Goal: Task Accomplishment & Management: Use online tool/utility

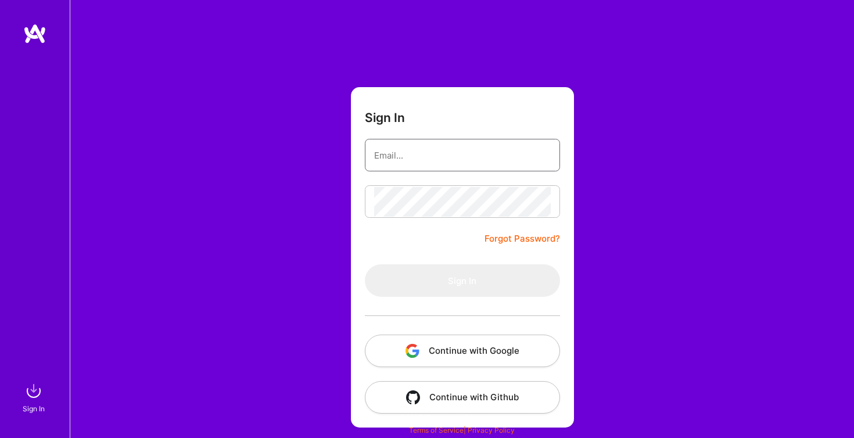
type input "[PERSON_NAME][EMAIL_ADDRESS][PERSON_NAME][DOMAIN_NAME]"
click at [462, 281] on button "Sign In" at bounding box center [462, 280] width 195 height 33
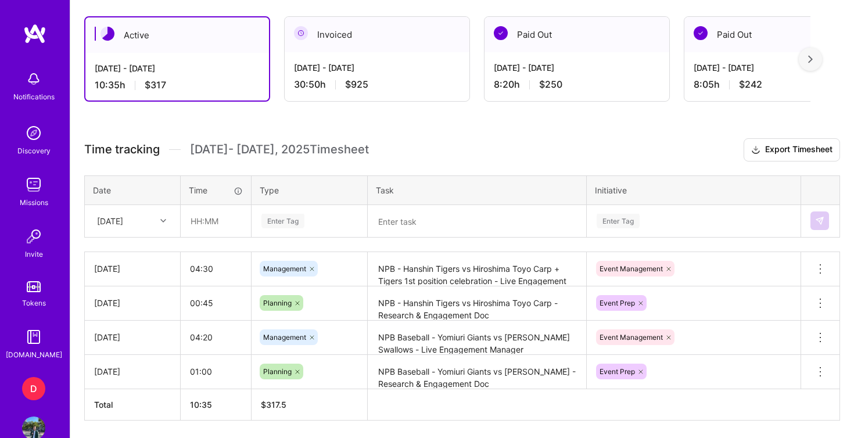
scroll to position [313, 0]
click at [302, 217] on div "Enter Tag" at bounding box center [283, 220] width 43 height 18
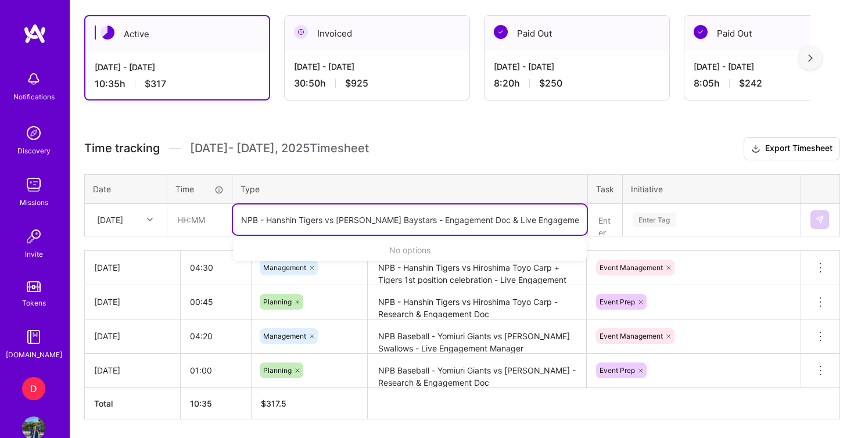
type input "NPB - Hanshin Tigers vs [PERSON_NAME] Baystars - Engagement Doc & Live Engageme…"
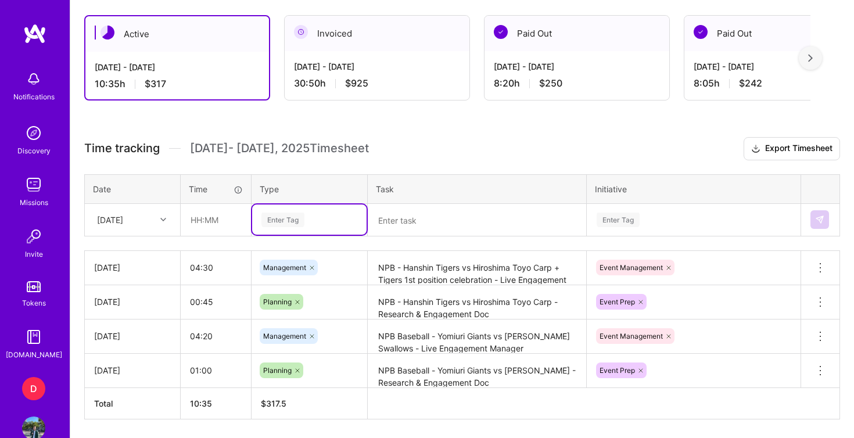
click at [238, 222] on tr "[DATE] Select is focused ,type to refine list, press Down to open the menu, pre…" at bounding box center [463, 219] width 756 height 33
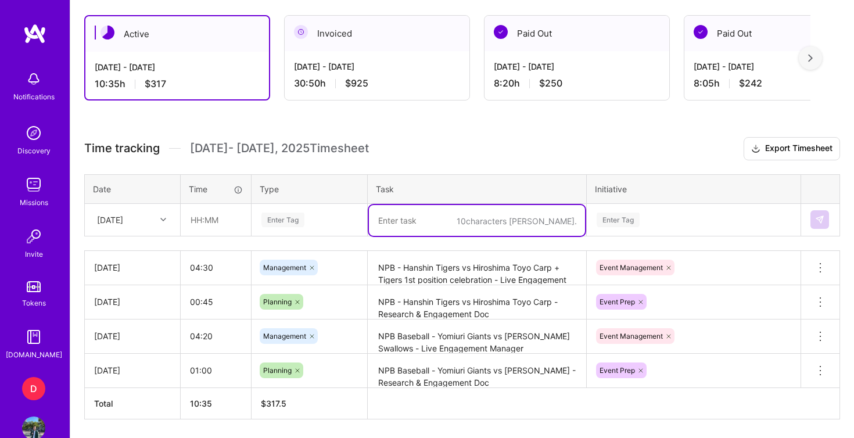
click at [400, 220] on textarea at bounding box center [477, 220] width 216 height 31
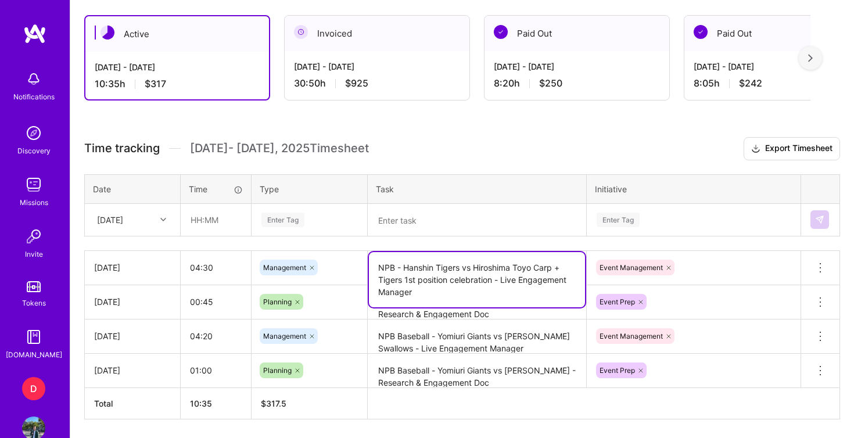
drag, startPoint x: 380, startPoint y: 269, endPoint x: 492, endPoint y: 287, distance: 113.6
click at [492, 287] on textarea "NPB - Hanshin Tigers vs Hiroshima Toyo Carp + Tigers 1st position celebration -…" at bounding box center [477, 279] width 216 height 55
click at [473, 226] on textarea at bounding box center [477, 220] width 216 height 31
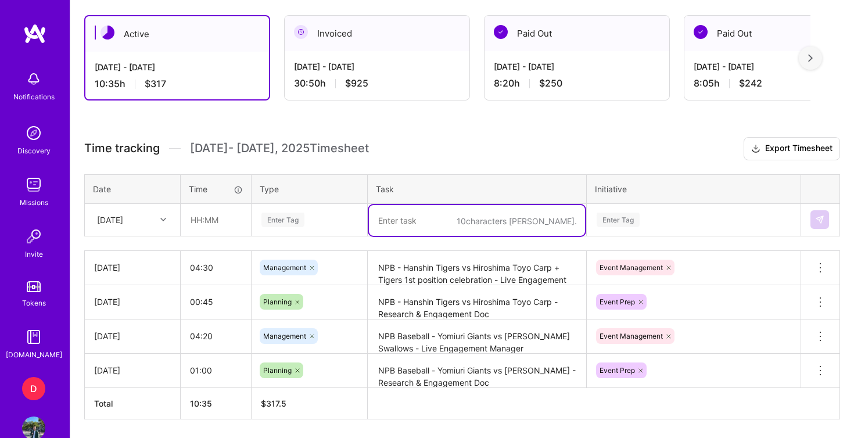
paste textarea "NPB - Hanshin Tigers vs Hiroshima Toyo Carp + Tigers 1st position celebration -…"
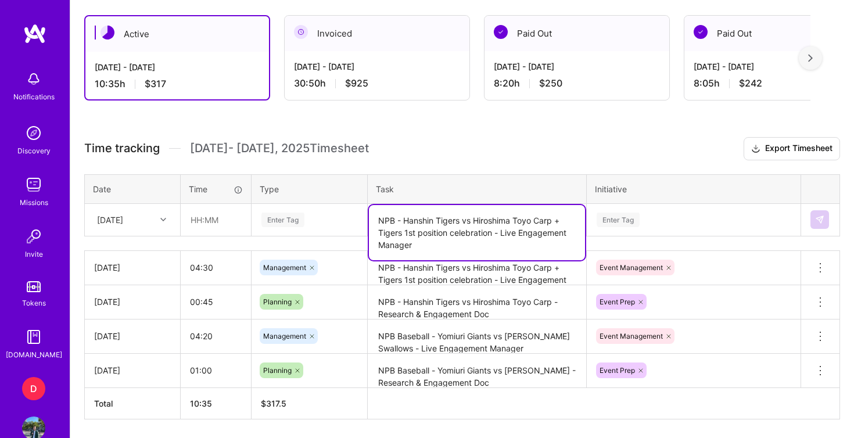
drag, startPoint x: 476, startPoint y: 219, endPoint x: 554, endPoint y: 217, distance: 77.9
click at [554, 217] on textarea "NPB - Hanshin Tigers vs Hiroshima Toyo Carp + Tigers 1st position celebration -…" at bounding box center [477, 232] width 216 height 55
drag, startPoint x: 533, startPoint y: 221, endPoint x: 468, endPoint y: 236, distance: 66.1
click at [468, 236] on textarea "NPB - Hanshin Tigers vs [PERSON_NAME] Baystars + Tigers 1st position celebratio…" at bounding box center [477, 232] width 216 height 55
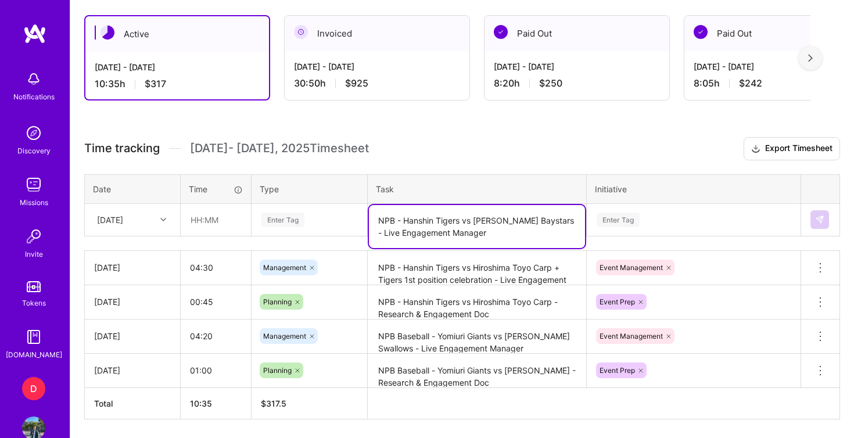
drag, startPoint x: 531, startPoint y: 226, endPoint x: 538, endPoint y: 220, distance: 9.5
click at [538, 220] on textarea "NPB - Hanshin Tigers vs [PERSON_NAME] Baystars - Live Engagement Manager" at bounding box center [477, 226] width 216 height 43
type textarea "NPB - Hanshin Tigers vs [PERSON_NAME] Baystars - Engagement ROS + Live Engageme…"
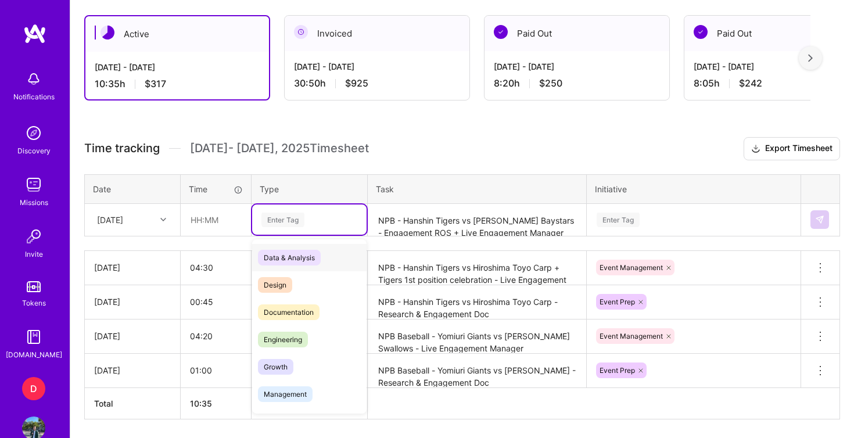
click at [310, 218] on div "Enter Tag" at bounding box center [309, 220] width 98 height 15
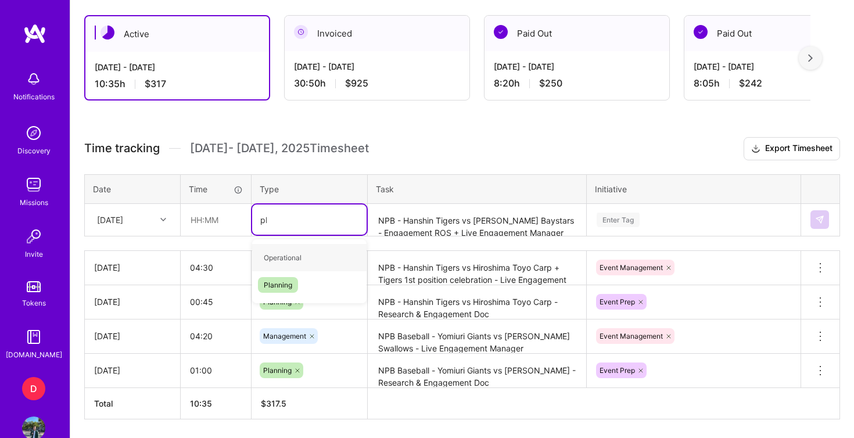
type input "pla"
click at [293, 256] on span "Planning" at bounding box center [278, 258] width 40 height 16
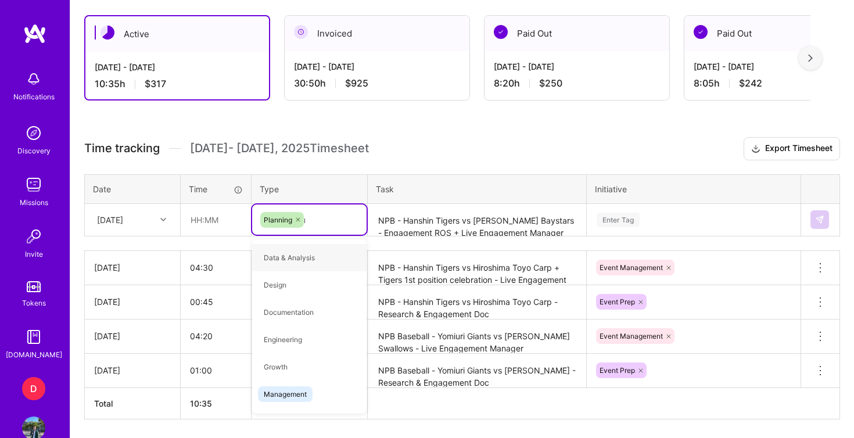
type input "ma"
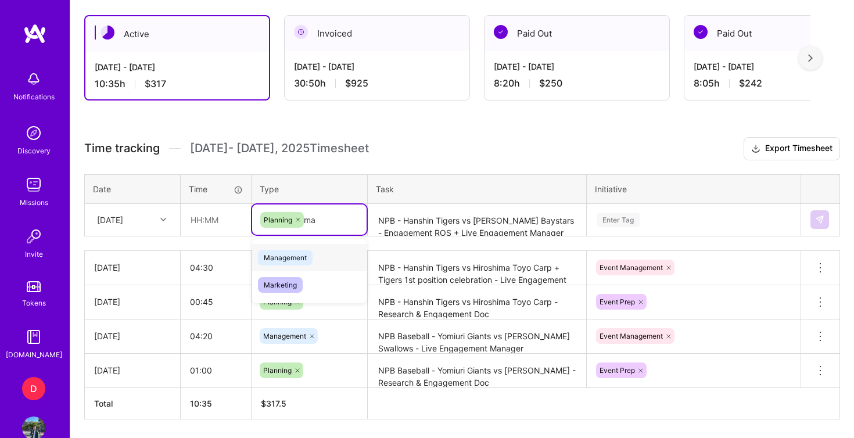
click at [303, 256] on span "Management" at bounding box center [285, 258] width 55 height 16
click at [602, 217] on div "Enter Tag" at bounding box center [694, 220] width 213 height 30
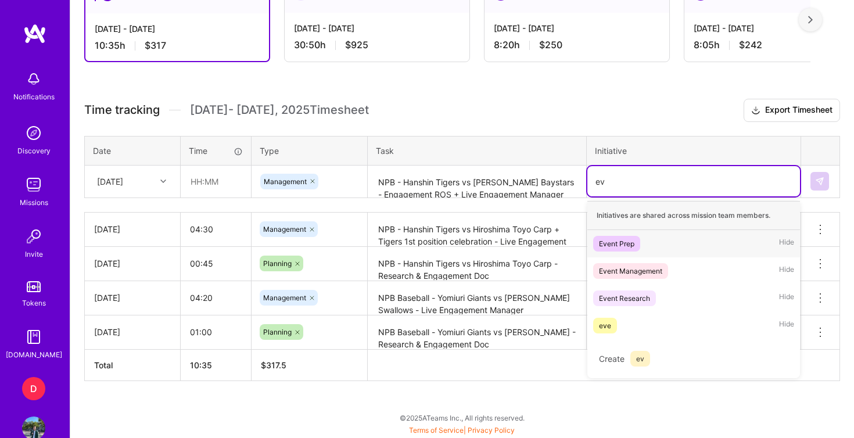
scroll to position [351, 0]
type input "even"
click at [625, 241] on div "Event Prep" at bounding box center [616, 244] width 35 height 12
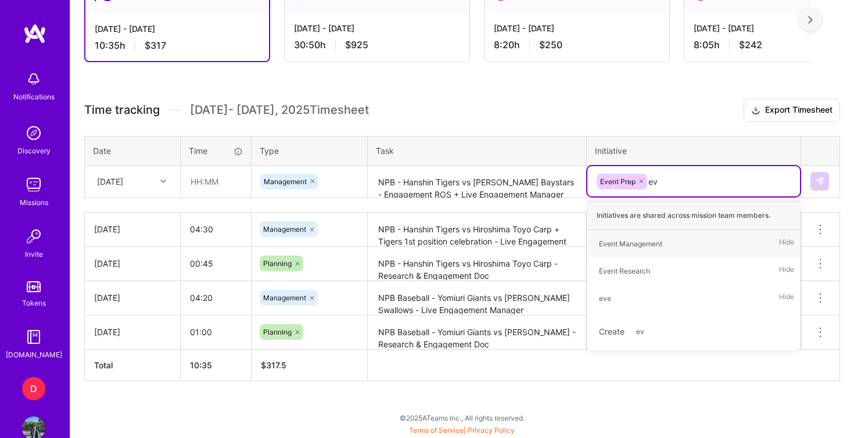
type input "eve"
click at [647, 243] on div "Event Management" at bounding box center [630, 244] width 63 height 12
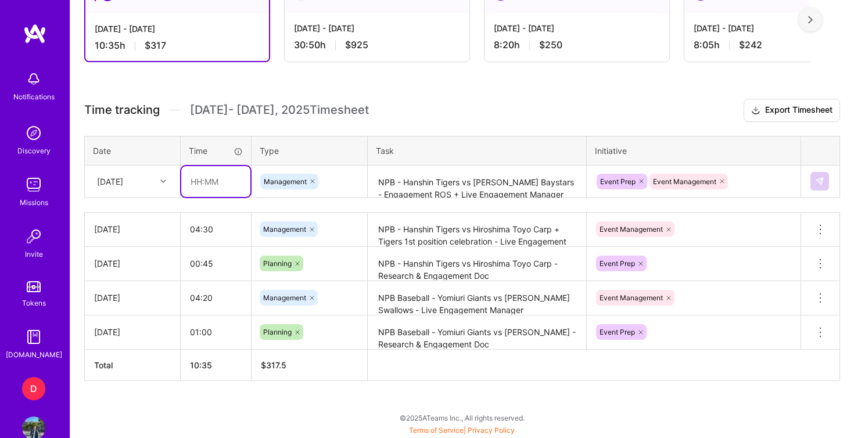
click at [205, 185] on input "text" at bounding box center [215, 181] width 69 height 31
type input "04:00"
click at [813, 176] on button at bounding box center [820, 181] width 19 height 19
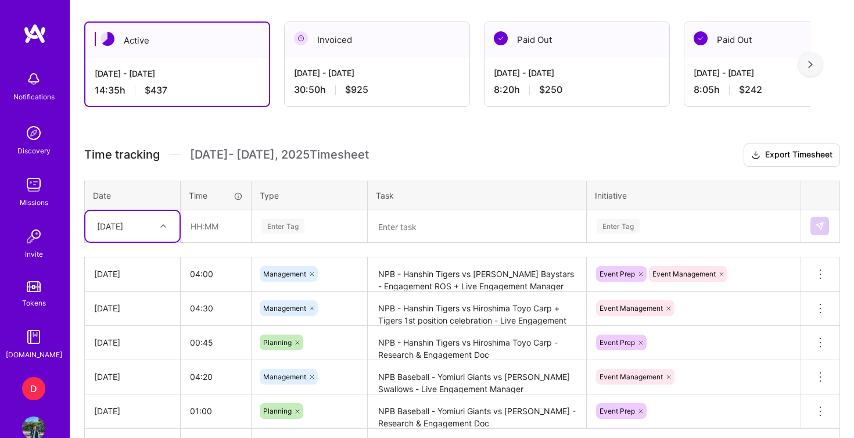
scroll to position [302, 0]
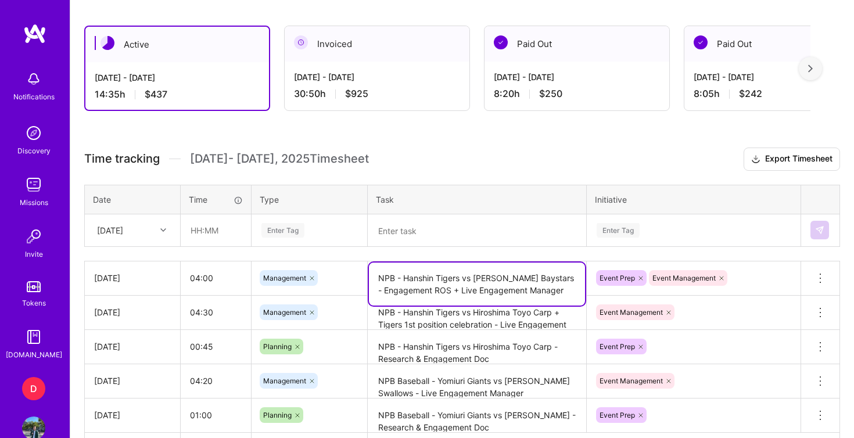
drag, startPoint x: 380, startPoint y: 277, endPoint x: 563, endPoint y: 296, distance: 184.1
click at [563, 296] on textarea "NPB - Hanshin Tigers vs [PERSON_NAME] Baystars - Engagement ROS + Live Engageme…" at bounding box center [477, 284] width 216 height 43
click at [461, 230] on textarea at bounding box center [477, 231] width 216 height 31
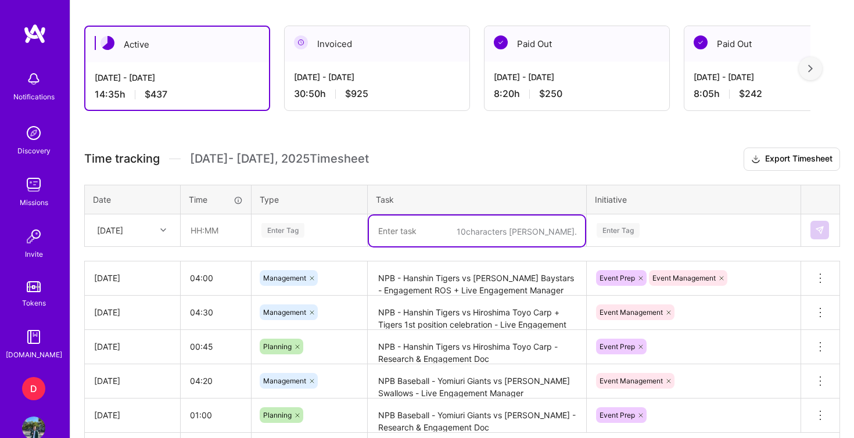
paste textarea "NPB - Hanshin Tigers vs [PERSON_NAME] Baystars - Engagement ROS + Live Engageme…"
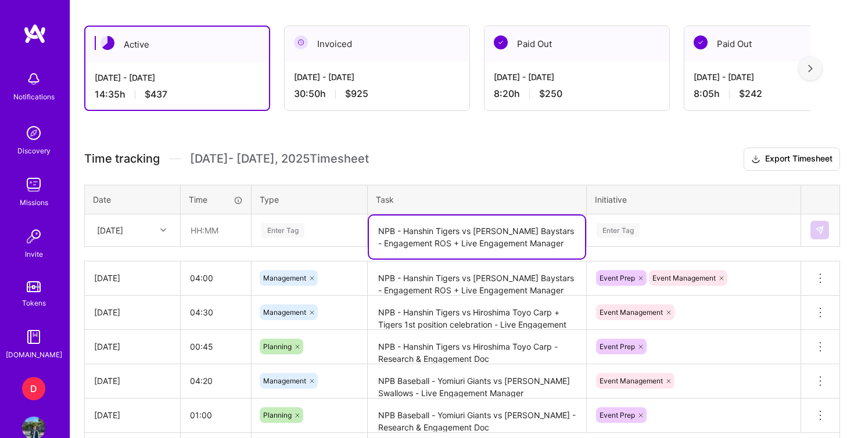
drag, startPoint x: 463, startPoint y: 231, endPoint x: 403, endPoint y: 230, distance: 60.5
click at [403, 230] on textarea "NPB - Hanshin Tigers vs [PERSON_NAME] Baystars - Engagement ROS + Live Engageme…" at bounding box center [477, 237] width 216 height 43
drag, startPoint x: 473, startPoint y: 234, endPoint x: 528, endPoint y: 234, distance: 54.6
click at [528, 234] on textarea "NPB - Yomiuri Giants vs [PERSON_NAME] Baystars - Engagement ROS + Live Engageme…" at bounding box center [477, 237] width 216 height 43
type textarea "NPB - Yomiuri Giants vs Hiroshima Carp - Engagement ROS + Live Engagement Manag…"
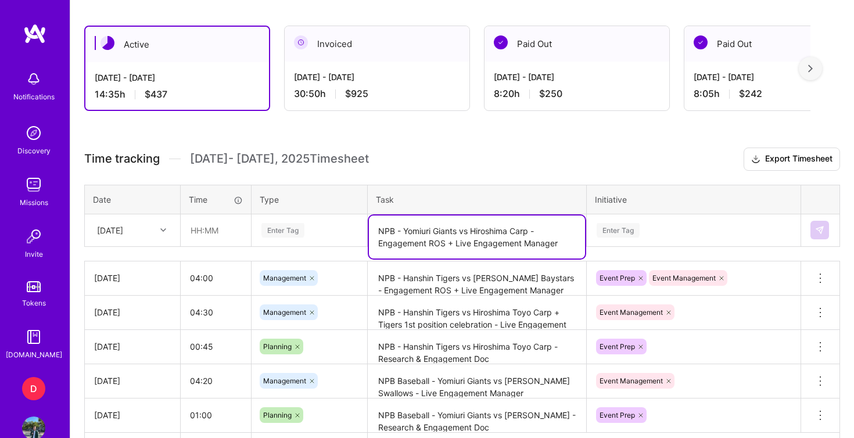
drag, startPoint x: 548, startPoint y: 245, endPoint x: 624, endPoint y: 228, distance: 77.5
click at [624, 228] on td "Enter Tag" at bounding box center [694, 230] width 214 height 33
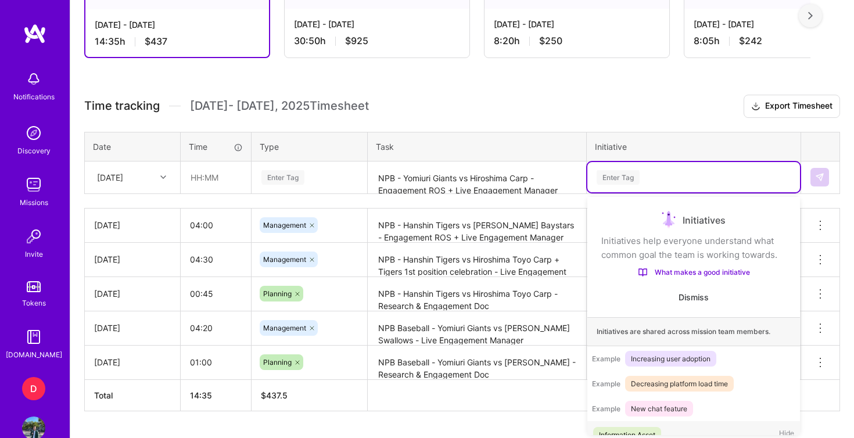
scroll to position [357, 0]
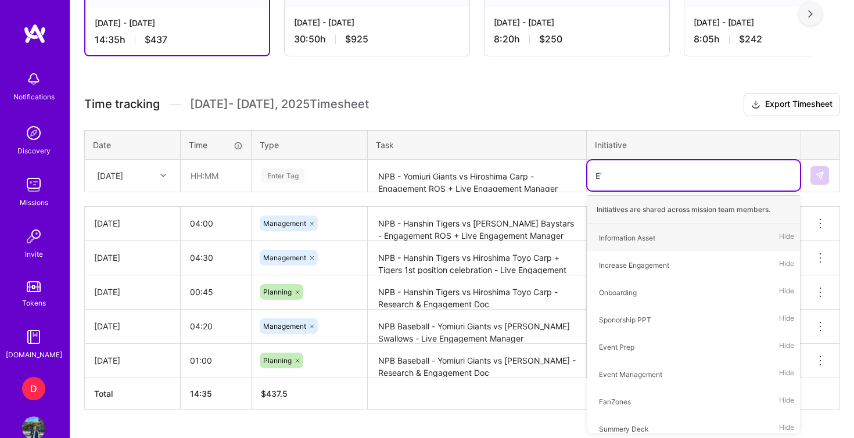
type input "EVE"
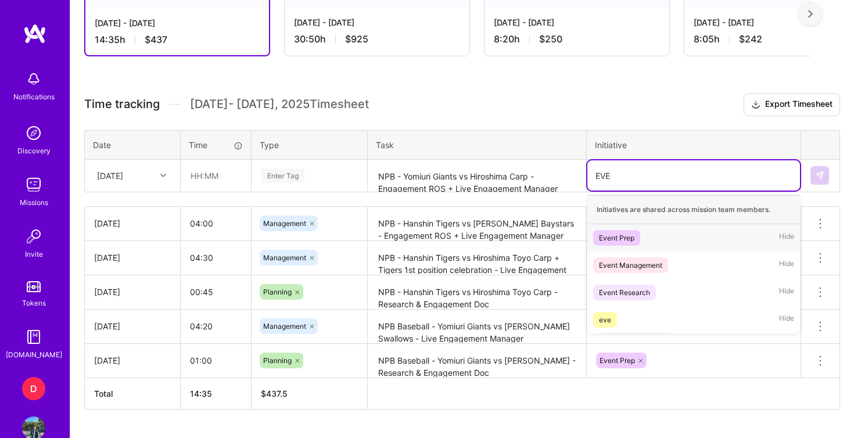
click at [629, 241] on div "Event Prep" at bounding box center [616, 238] width 35 height 12
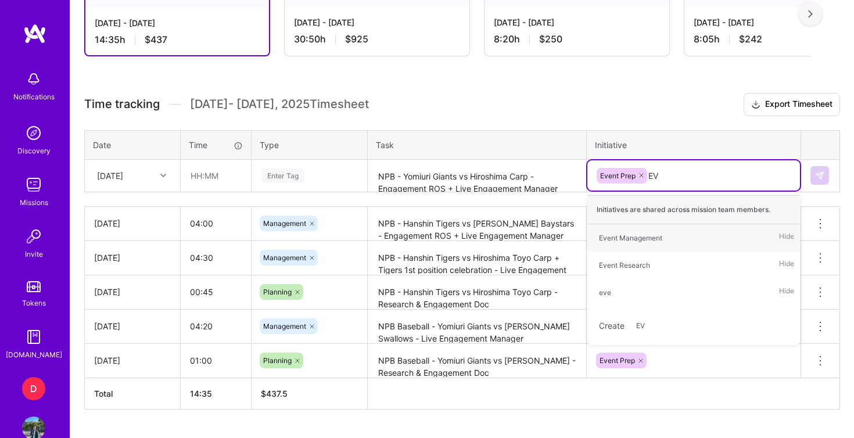
type input "EVE"
click at [656, 238] on div "Event Management" at bounding box center [630, 238] width 63 height 12
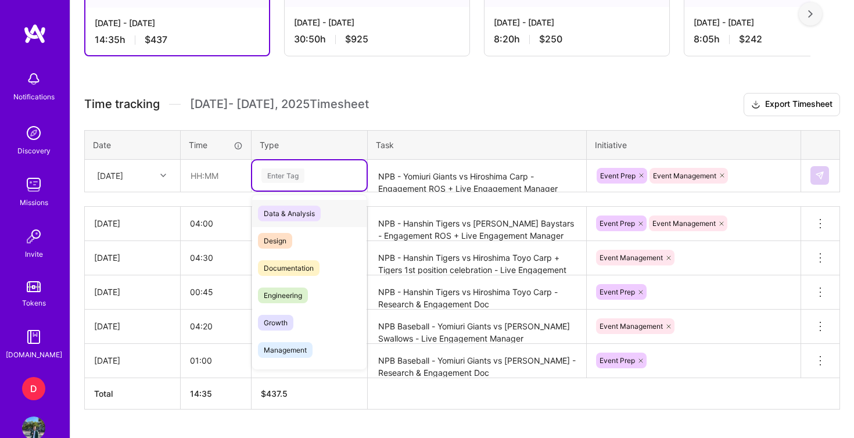
click at [274, 176] on div "Enter Tag" at bounding box center [283, 176] width 43 height 18
type input "MA"
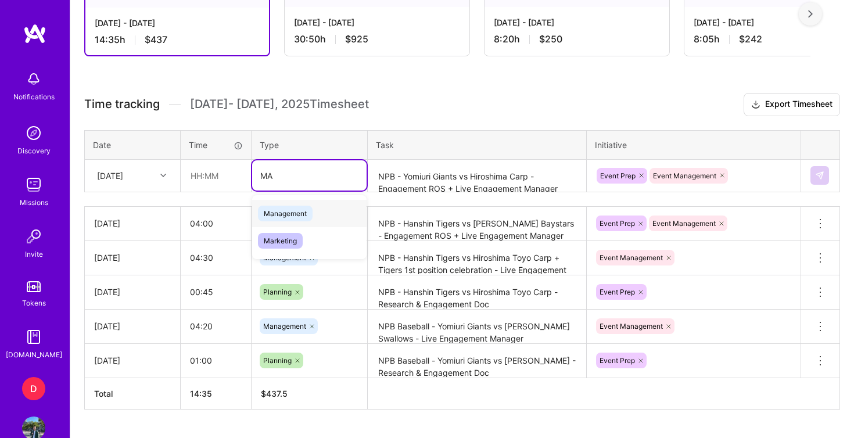
click at [280, 211] on span "Management" at bounding box center [285, 214] width 55 height 16
type input "EV"
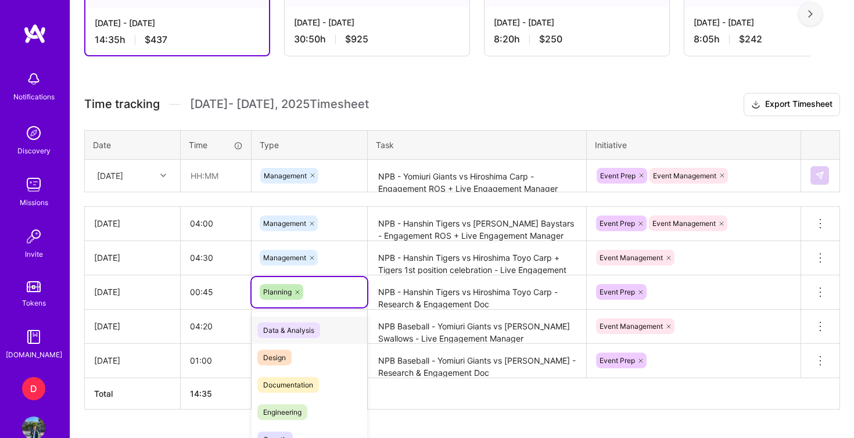
scroll to position [385, 0]
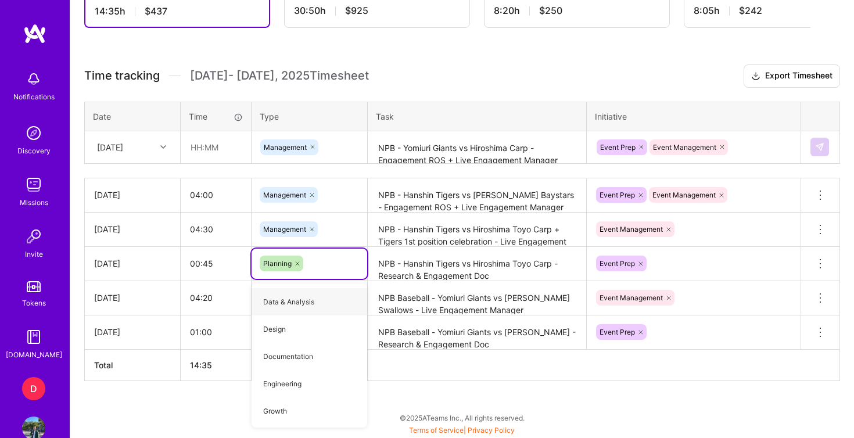
click at [328, 149] on div "Management" at bounding box center [309, 147] width 98 height 16
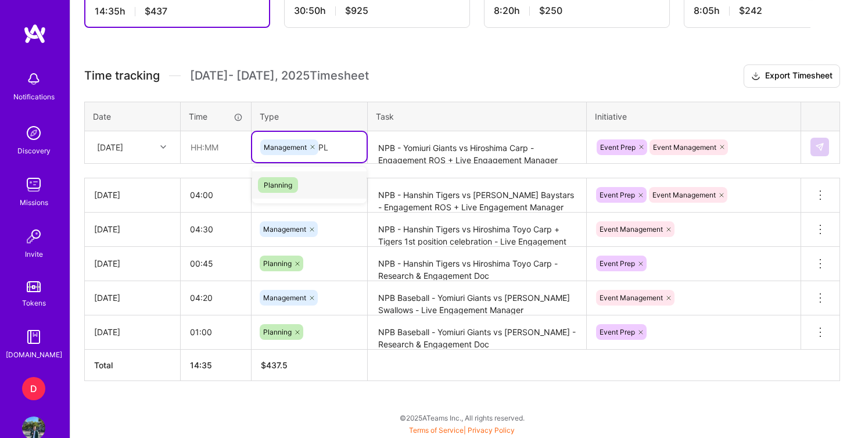
type input "PLA"
click at [292, 189] on span "Planning" at bounding box center [278, 185] width 40 height 16
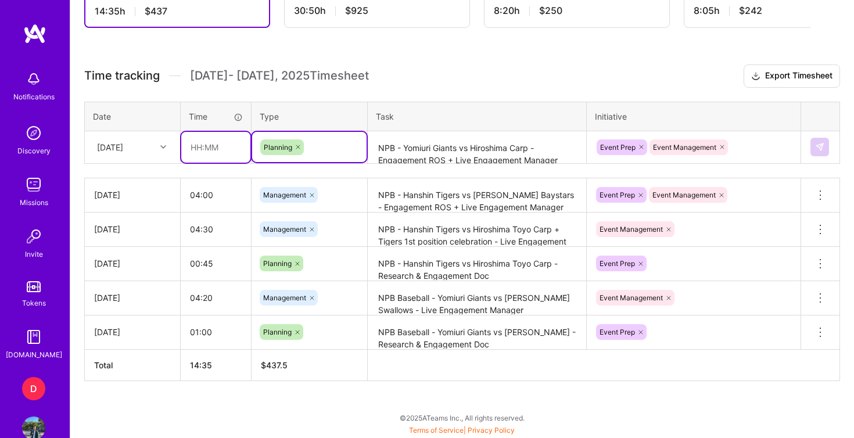
click at [202, 151] on input "text" at bounding box center [215, 147] width 69 height 31
type input "04:30"
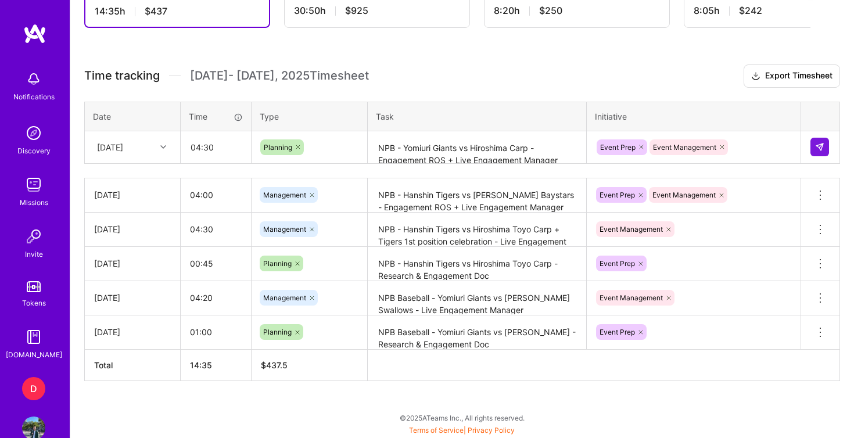
click at [448, 66] on h3 "Time tracking [DATE] - [DATE] Timesheet Export Timesheet" at bounding box center [462, 76] width 756 height 23
click at [817, 144] on img at bounding box center [819, 146] width 9 height 9
